Goal: Transaction & Acquisition: Purchase product/service

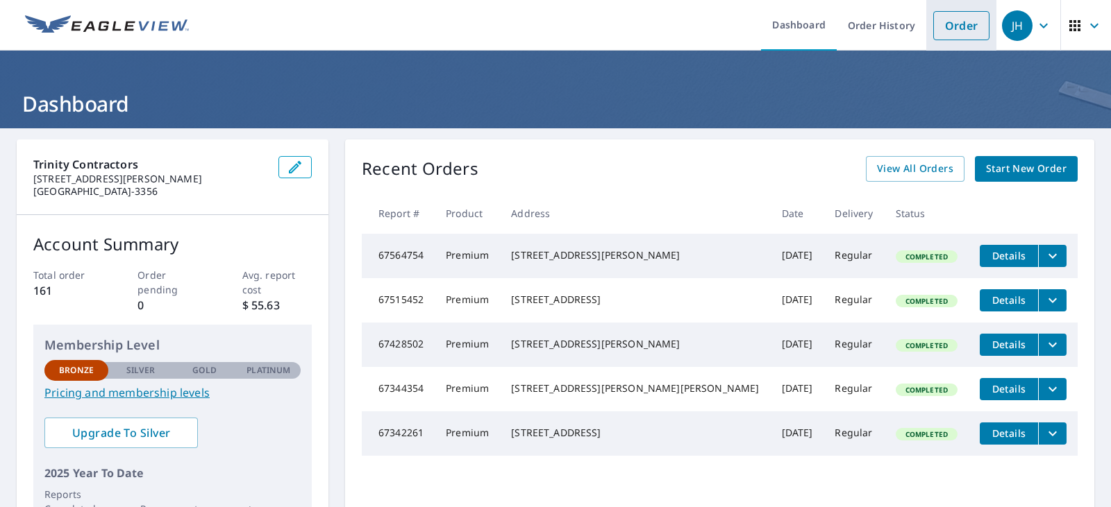
click at [950, 26] on link "Order" at bounding box center [961, 25] width 56 height 29
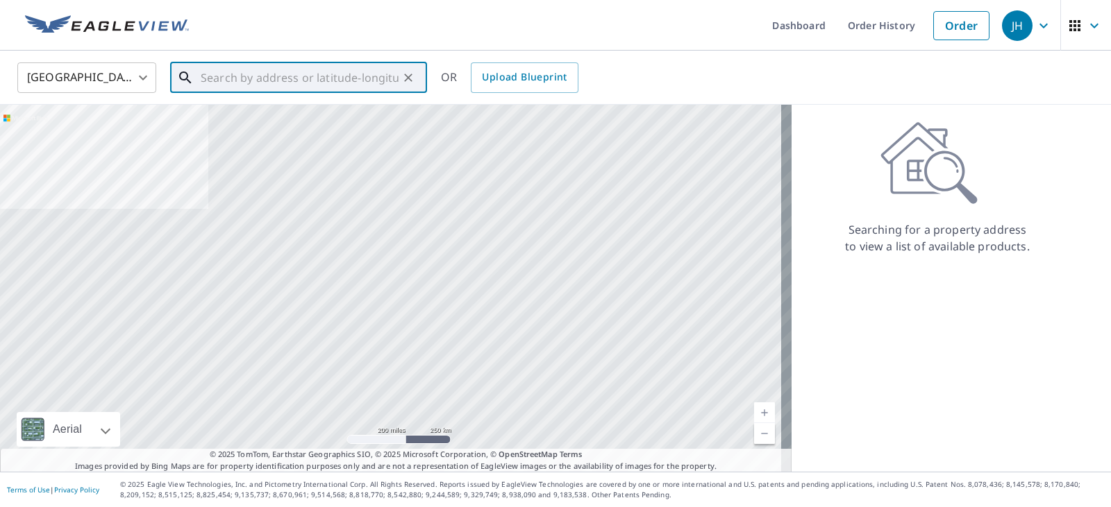
paste input "[STREET_ADDRESS][PERSON_NAME]"
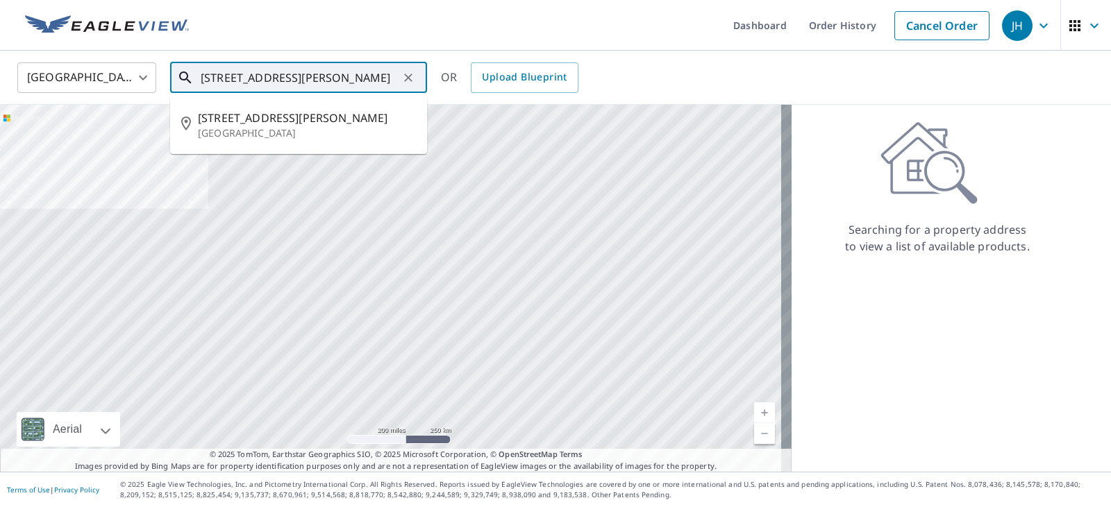
type input "[STREET_ADDRESS][PERSON_NAME]"
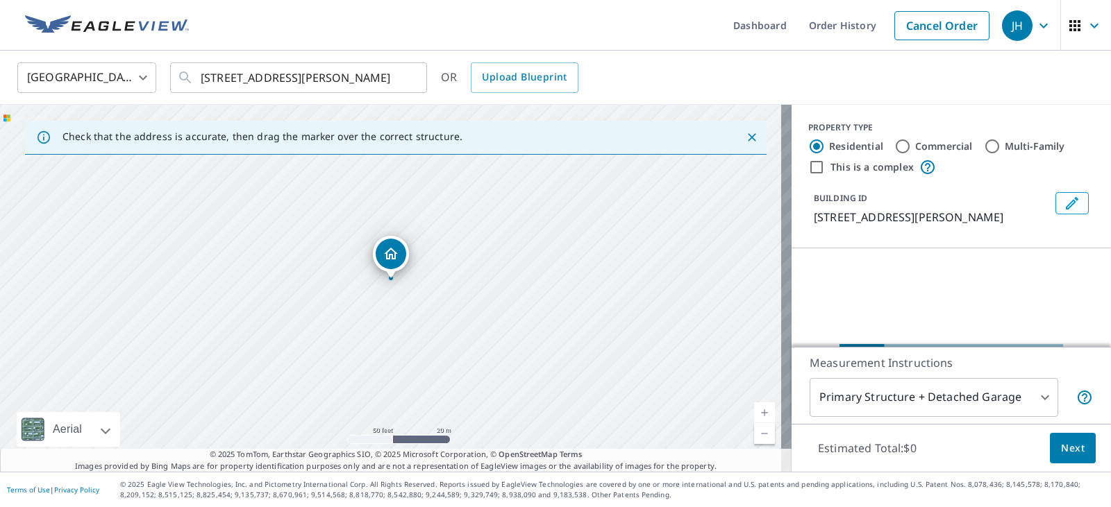
drag, startPoint x: 421, startPoint y: 344, endPoint x: 419, endPoint y: 247, distance: 97.2
click at [419, 247] on div "[STREET_ADDRESS][PERSON_NAME]" at bounding box center [395, 288] width 791 height 367
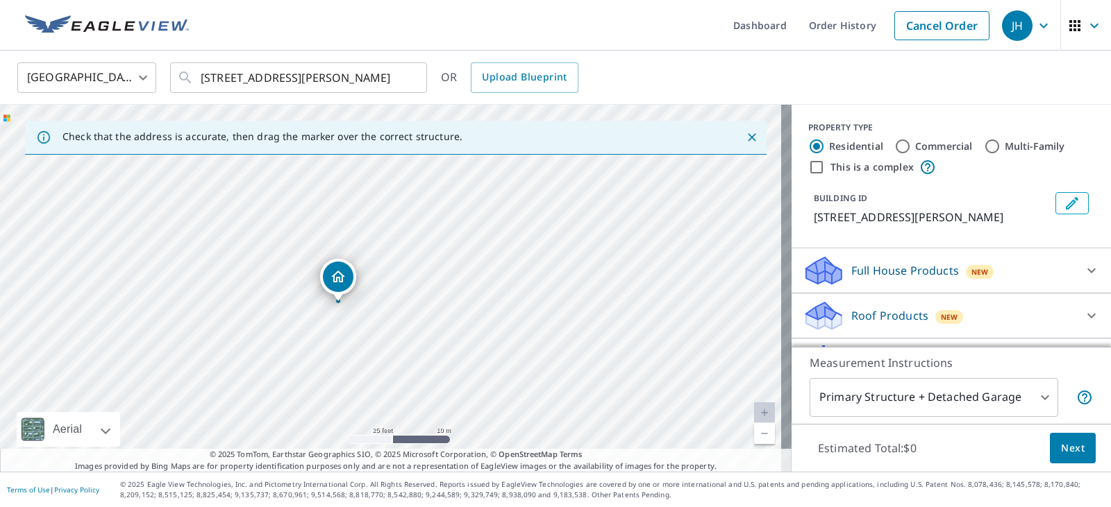
drag, startPoint x: 432, startPoint y: 216, endPoint x: 418, endPoint y: 214, distance: 14.0
click at [418, 214] on div "[STREET_ADDRESS][PERSON_NAME]" at bounding box center [395, 288] width 791 height 367
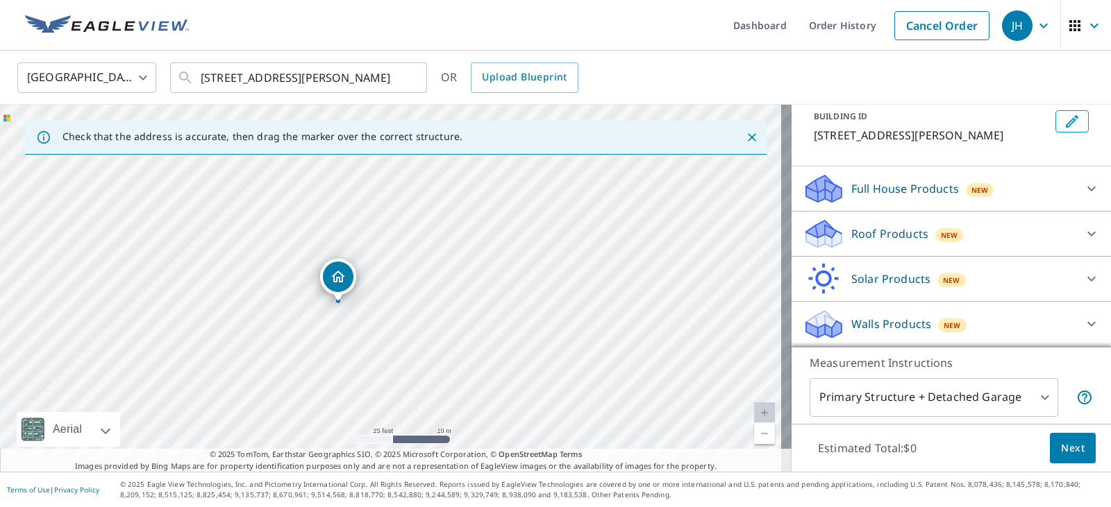
scroll to position [99, 0]
click at [1075, 235] on div at bounding box center [1091, 233] width 33 height 33
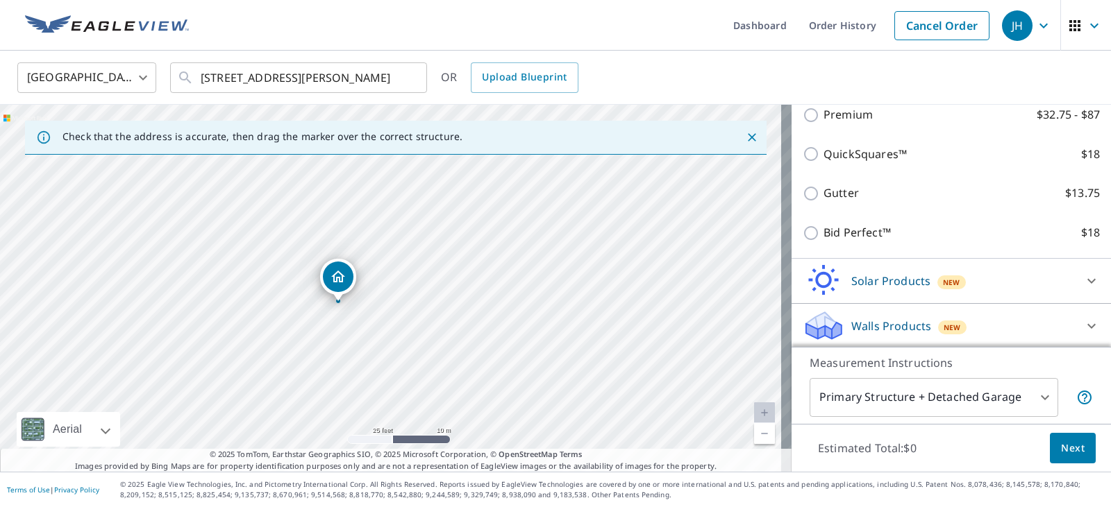
scroll to position [237, 0]
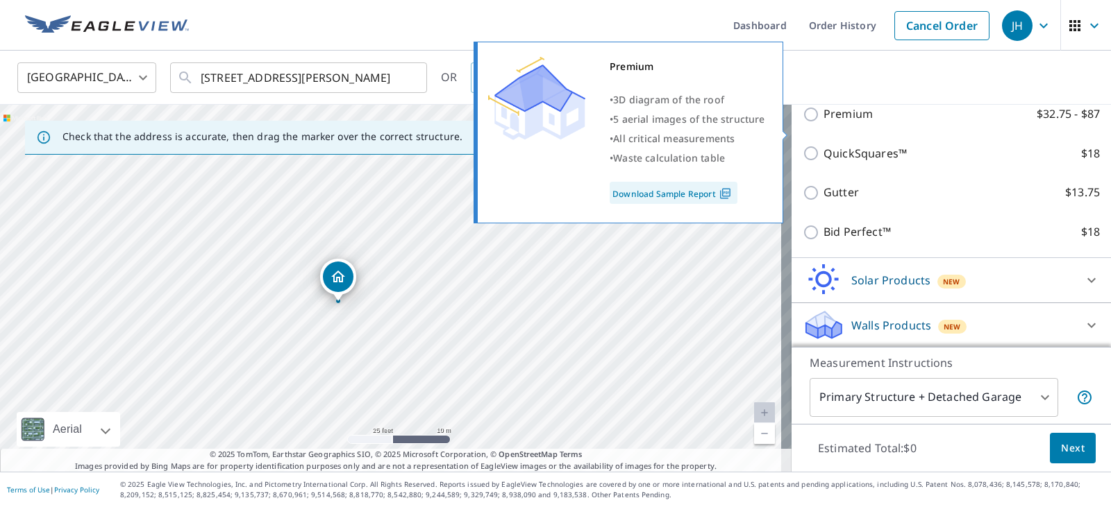
click at [802, 123] on input "Premium $32.75 - $87" at bounding box center [812, 114] width 21 height 17
checkbox input "true"
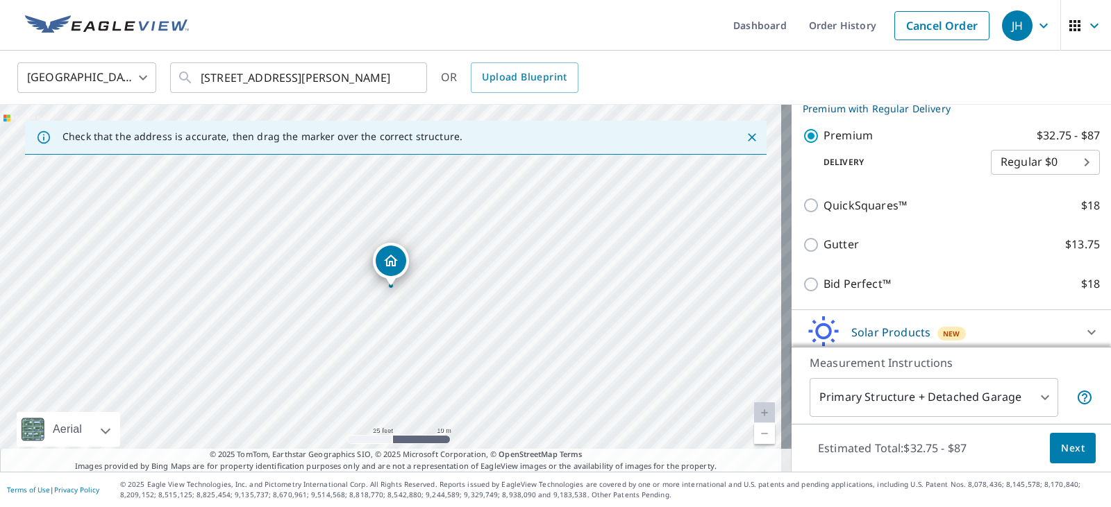
click at [1063, 447] on span "Next" at bounding box center [1073, 448] width 24 height 17
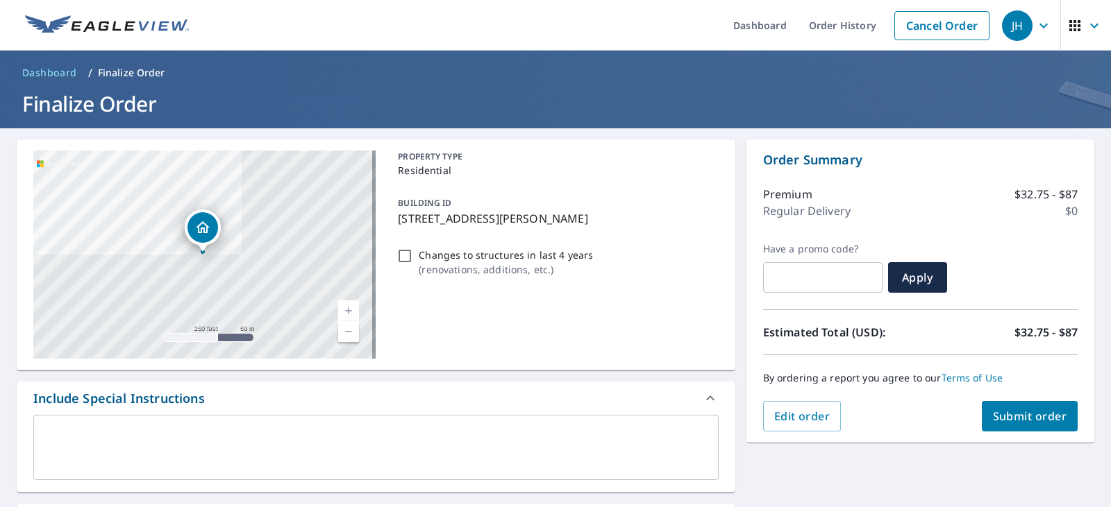
click at [1029, 411] on span "Submit order" at bounding box center [1030, 416] width 74 height 15
